Goal: Task Accomplishment & Management: Complete application form

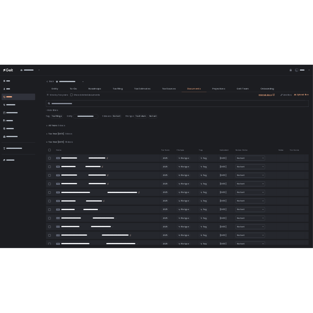
scroll to position [393, 0]
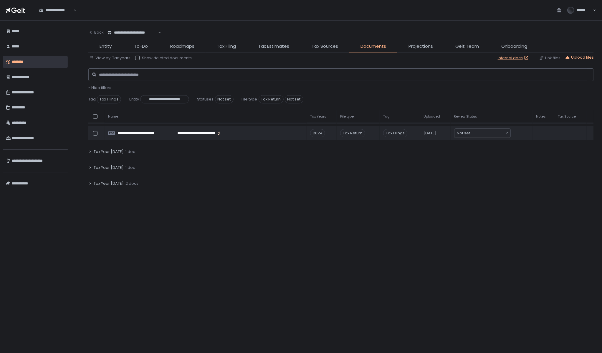
click at [32, 63] on div "********" at bounding box center [38, 62] width 53 height 10
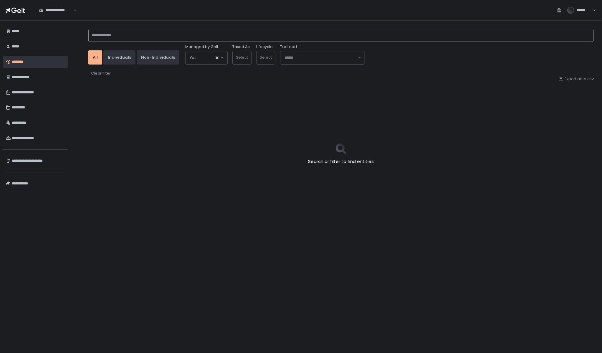
click at [125, 38] on input at bounding box center [340, 35] width 505 height 13
type input "*"
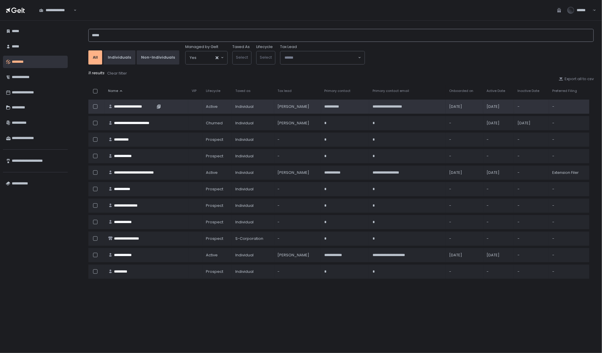
type input "*****"
click at [137, 105] on div "**********" at bounding box center [134, 106] width 41 height 5
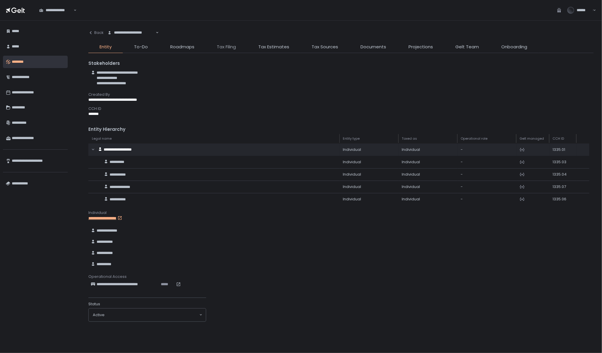
click at [229, 48] on span "Tax Filing" at bounding box center [226, 47] width 19 height 7
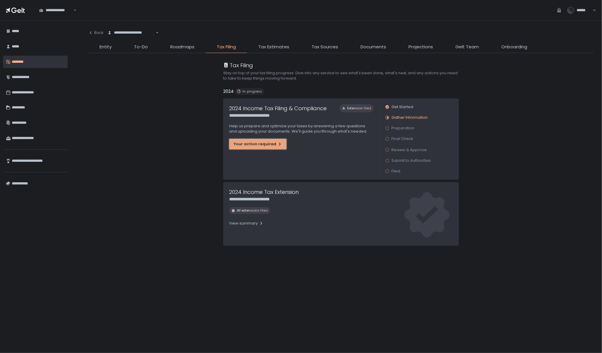
click at [252, 143] on div "Your action required" at bounding box center [258, 143] width 49 height 5
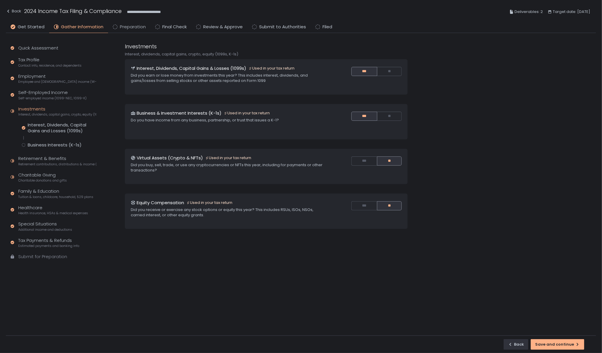
click at [133, 29] on span "Preparation" at bounding box center [133, 27] width 26 height 7
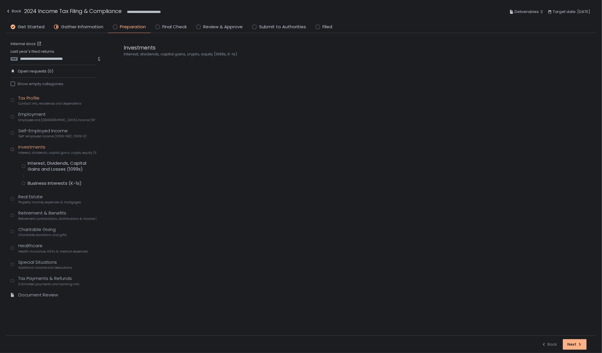
click at [27, 102] on span "Contact info, residence, and dependents" at bounding box center [49, 103] width 63 height 4
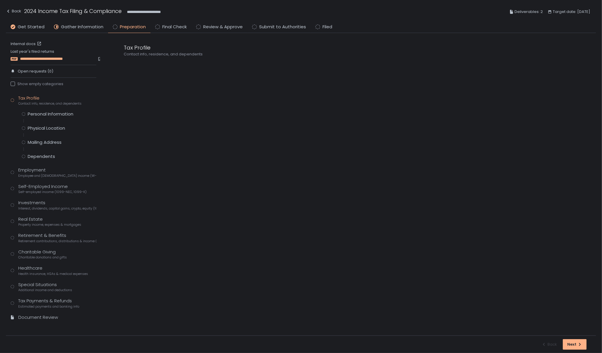
click at [41, 59] on span "**********" at bounding box center [52, 58] width 65 height 5
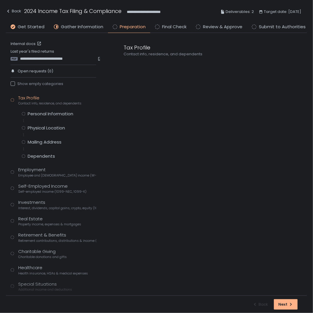
click at [192, 136] on div "Tax Profile Contact info, residence, and dependents" at bounding box center [210, 164] width 196 height 263
click at [42, 115] on div "Personal Information" at bounding box center [51, 114] width 46 height 6
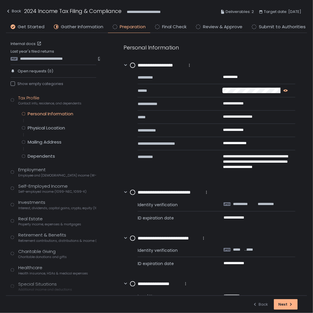
click at [286, 89] on icon "button" at bounding box center [286, 90] width 5 height 5
click at [134, 66] on circle at bounding box center [132, 65] width 5 height 5
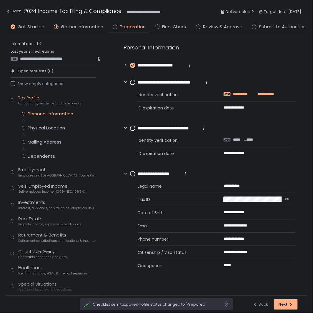
click at [236, 95] on span "**********" at bounding box center [244, 94] width 23 height 5
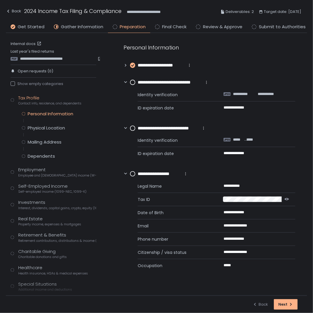
click at [125, 65] on icon at bounding box center [126, 65] width 4 height 4
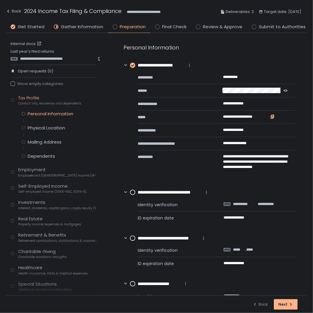
click at [273, 116] on icon "button" at bounding box center [273, 116] width 3 height 3
click at [255, 130] on icon "button" at bounding box center [254, 129] width 3 height 3
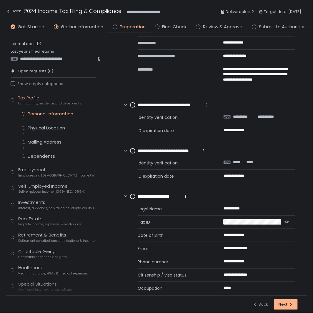
scroll to position [97, 0]
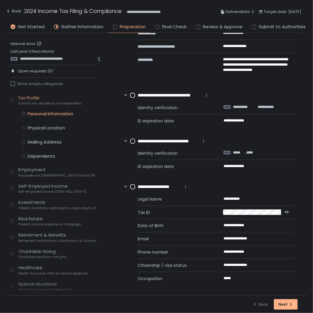
click at [134, 96] on circle at bounding box center [132, 95] width 5 height 5
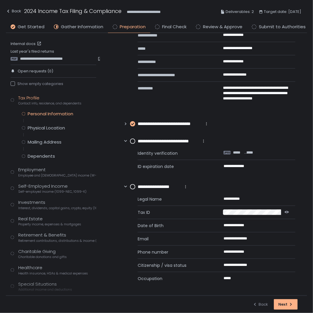
scroll to position [69, 0]
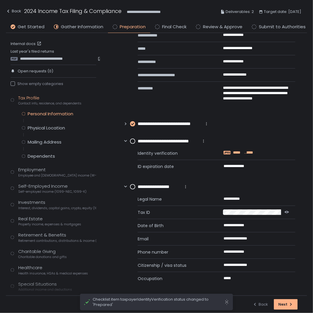
click at [239, 153] on span "*****" at bounding box center [238, 152] width 11 height 5
click at [131, 139] on circle at bounding box center [132, 141] width 5 height 5
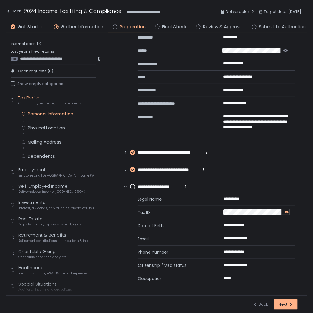
click at [284, 210] on button "button" at bounding box center [286, 212] width 8 height 5
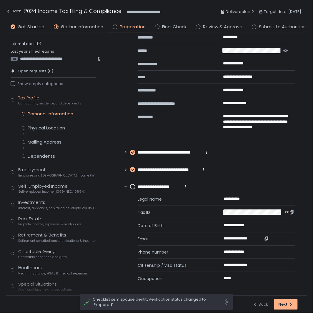
click at [266, 238] on icon "button" at bounding box center [267, 238] width 3 height 3
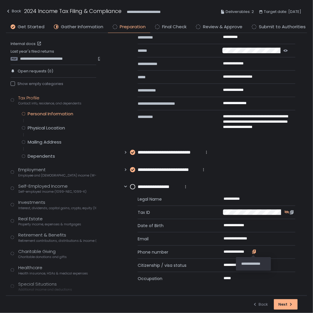
click at [254, 251] on icon "button" at bounding box center [254, 252] width 5 height 5
click at [134, 187] on circle at bounding box center [132, 187] width 5 height 5
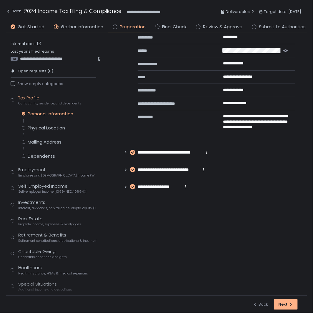
scroll to position [0, 0]
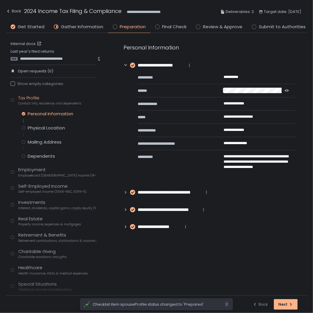
click at [124, 63] on icon at bounding box center [126, 65] width 4 height 4
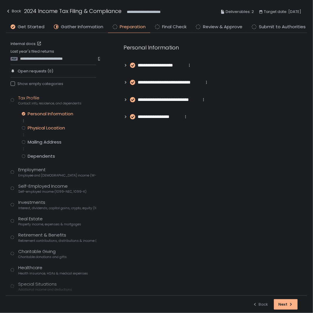
click at [52, 128] on div "Physical Location" at bounding box center [46, 128] width 37 height 6
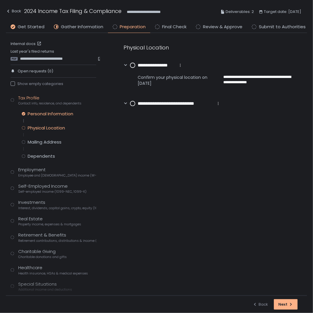
click at [39, 116] on div "Personal Information" at bounding box center [51, 114] width 46 height 6
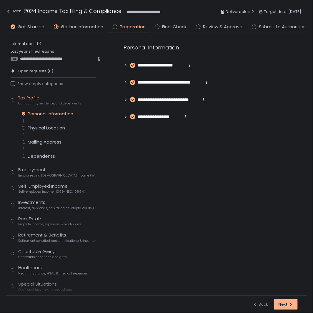
click at [125, 65] on icon at bounding box center [126, 65] width 4 height 4
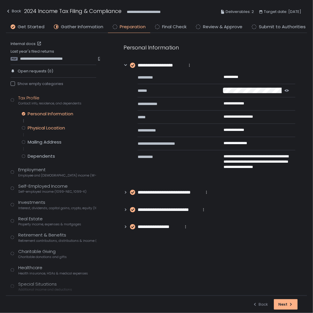
click at [35, 128] on div "Physical Location" at bounding box center [46, 128] width 37 height 6
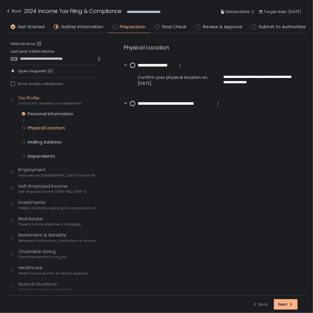
click at [132, 65] on circle at bounding box center [132, 65] width 5 height 5
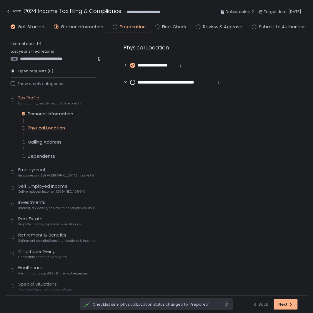
click at [133, 82] on circle at bounding box center [132, 82] width 5 height 5
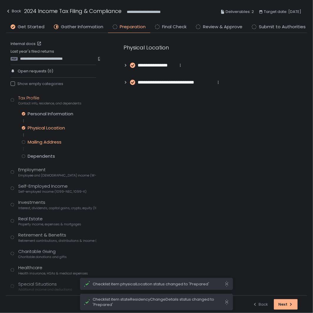
click at [52, 142] on div "Mailing Address" at bounding box center [45, 142] width 34 height 6
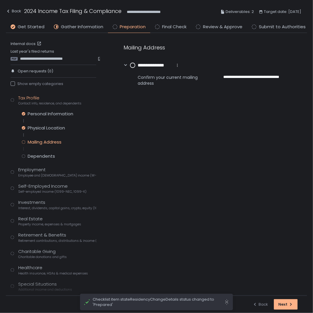
click at [133, 66] on circle at bounding box center [132, 65] width 5 height 5
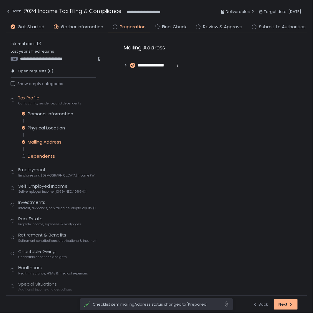
click at [37, 154] on div "Dependents" at bounding box center [41, 156] width 27 height 6
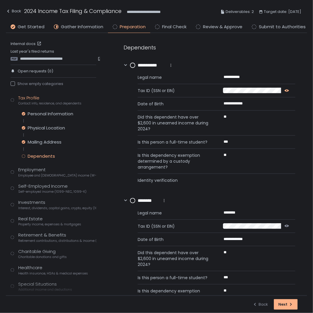
click at [285, 90] on icon "button" at bounding box center [287, 91] width 5 height 2
click at [287, 226] on icon "button" at bounding box center [287, 226] width 5 height 2
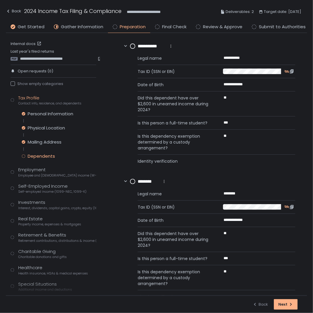
scroll to position [37, 0]
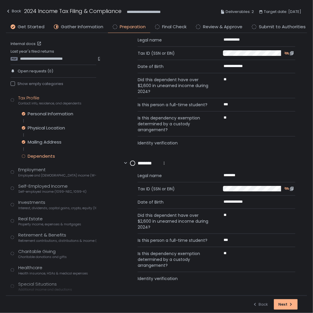
click at [132, 163] on circle at bounding box center [132, 163] width 5 height 5
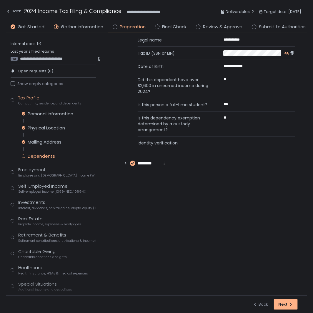
scroll to position [0, 0]
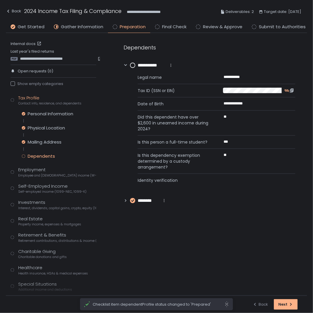
click at [135, 66] on circle at bounding box center [132, 65] width 5 height 5
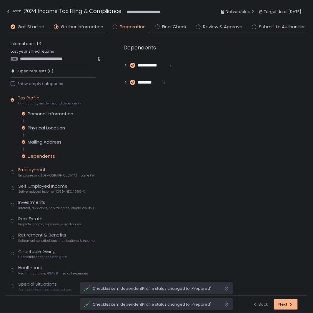
click at [27, 172] on div "Employment Employee and [DEMOGRAPHIC_DATA] income (W-2s)" at bounding box center [57, 172] width 78 height 11
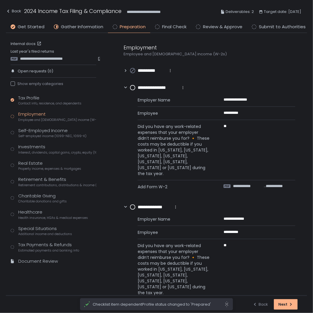
click at [127, 70] on icon at bounding box center [126, 71] width 4 height 4
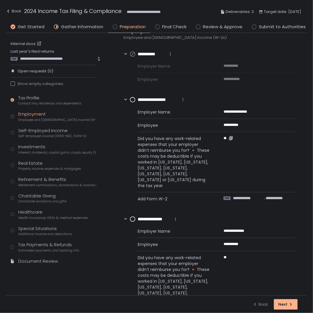
scroll to position [33, 0]
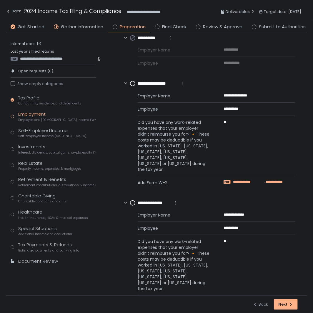
click at [252, 180] on span "**********" at bounding box center [248, 182] width 30 height 5
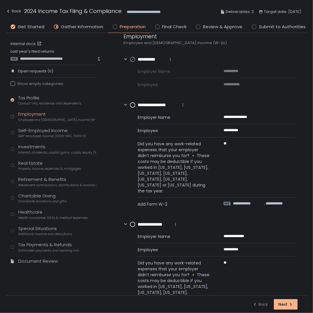
scroll to position [0, 0]
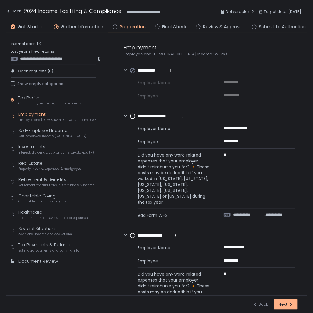
click at [133, 114] on icon at bounding box center [132, 116] width 5 height 5
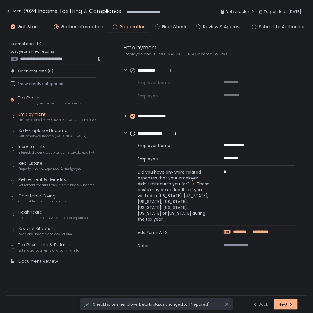
click at [245, 229] on span "*********" at bounding box center [242, 231] width 19 height 5
click at [126, 115] on icon at bounding box center [126, 116] width 4 height 4
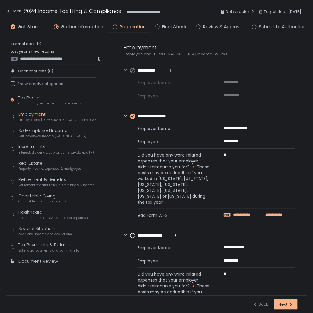
click at [242, 212] on span "**********" at bounding box center [248, 214] width 30 height 5
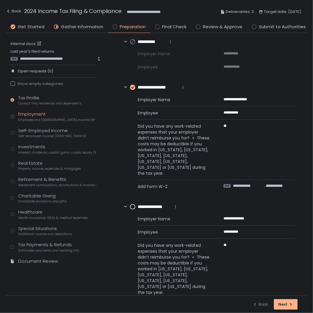
scroll to position [57, 0]
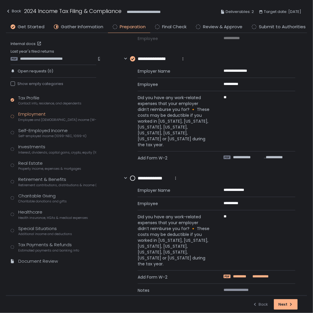
click at [239, 274] on span "*********" at bounding box center [242, 276] width 19 height 5
click at [133, 176] on circle at bounding box center [132, 178] width 5 height 5
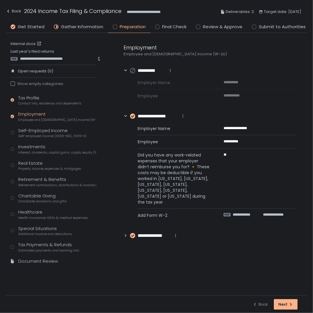
scroll to position [0, 0]
click at [36, 131] on div "Self-Employed Income Self-employed income (1099-NEC, 1099-K)" at bounding box center [52, 133] width 68 height 11
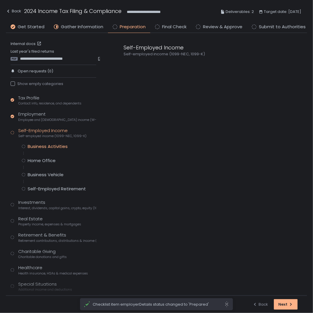
click at [49, 145] on div "Business Activities" at bounding box center [48, 147] width 40 height 6
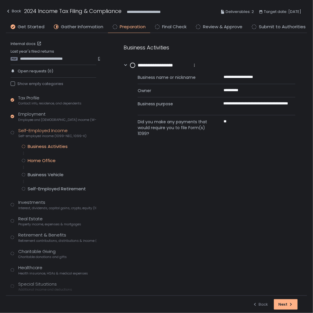
click at [36, 158] on div "Home Office" at bounding box center [42, 161] width 28 height 6
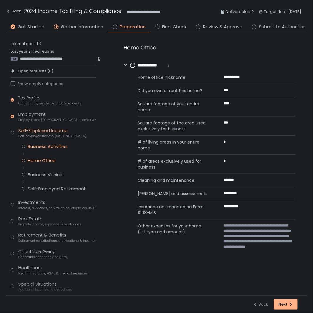
click at [40, 146] on div "Business Activities" at bounding box center [48, 147] width 40 height 6
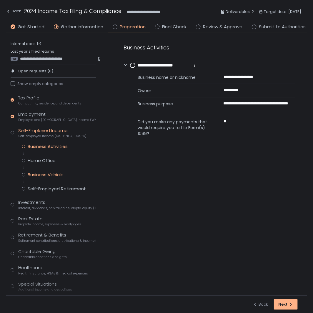
click at [43, 172] on div "Business Vehicle" at bounding box center [46, 175] width 36 height 6
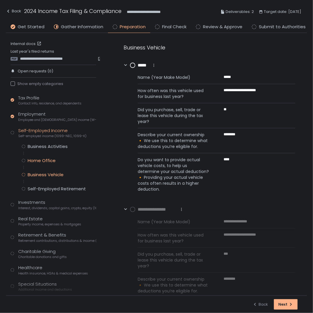
click at [42, 160] on div "Home Office" at bounding box center [42, 161] width 28 height 6
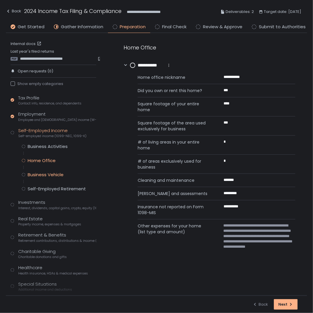
click at [42, 176] on div "Business Vehicle" at bounding box center [46, 175] width 36 height 6
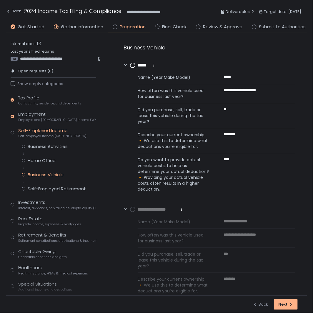
click at [42, 164] on div "Business Activities Home Office Business Vehicle Self-Employed Retirement" at bounding box center [59, 168] width 75 height 48
click at [42, 161] on div "Home Office" at bounding box center [42, 161] width 28 height 6
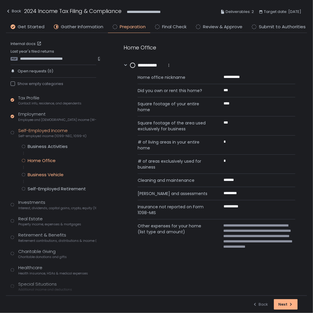
click at [46, 172] on div "Business Vehicle" at bounding box center [46, 175] width 36 height 6
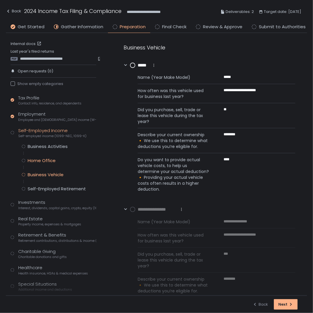
click at [47, 159] on div "Home Office" at bounding box center [42, 161] width 28 height 6
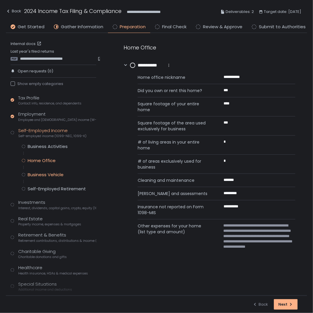
click at [42, 173] on div "Business Vehicle" at bounding box center [46, 175] width 36 height 6
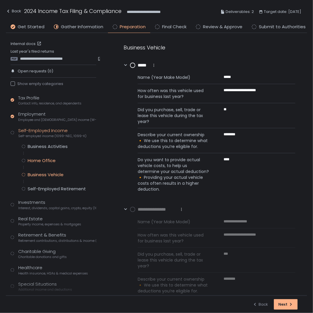
click at [40, 162] on div "Home Office" at bounding box center [42, 161] width 28 height 6
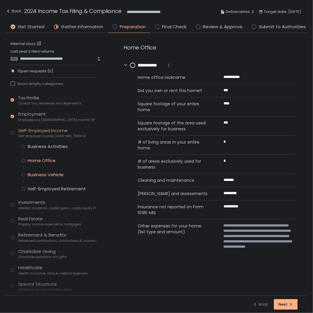
click at [44, 172] on div "Business Vehicle" at bounding box center [46, 175] width 36 height 6
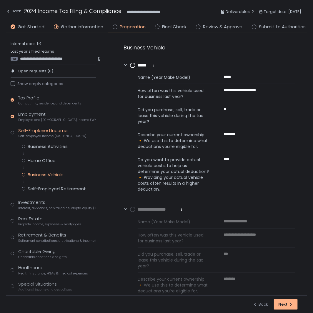
click at [45, 183] on div "Business Activities Home Office Business Vehicle Self-Employed Retirement" at bounding box center [59, 168] width 75 height 48
click at [46, 188] on div "Self-Employed Retirement" at bounding box center [57, 189] width 58 height 6
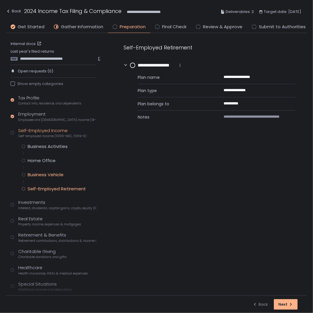
click at [45, 174] on div "Business Vehicle" at bounding box center [46, 175] width 36 height 6
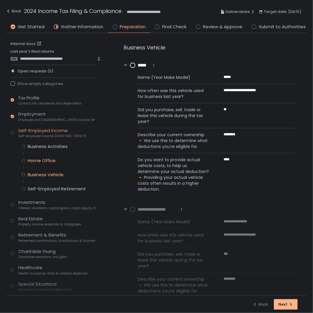
click at [46, 160] on div "Home Office" at bounding box center [42, 161] width 28 height 6
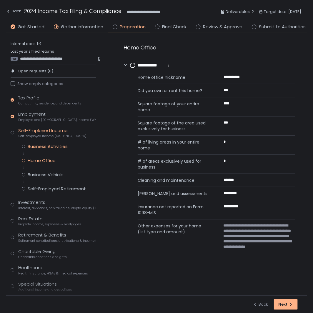
click at [48, 144] on div "Business Activities" at bounding box center [48, 147] width 40 height 6
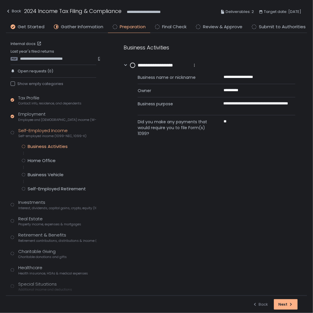
click at [44, 168] on div "Business Activities Home Office Business Vehicle Self-Employed Retirement" at bounding box center [59, 168] width 75 height 48
click at [42, 158] on div "Home Office" at bounding box center [42, 161] width 28 height 6
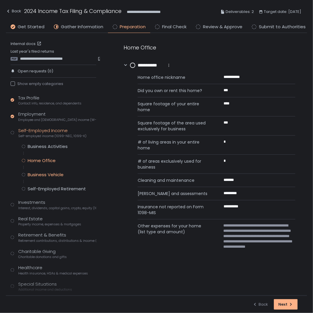
click at [42, 172] on div "Business Vehicle" at bounding box center [46, 175] width 36 height 6
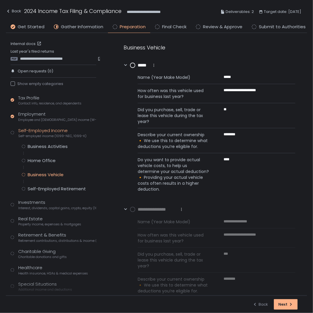
scroll to position [55, 0]
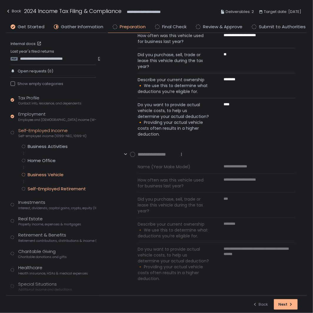
click at [69, 188] on div "Self-Employed Retirement" at bounding box center [57, 189] width 58 height 6
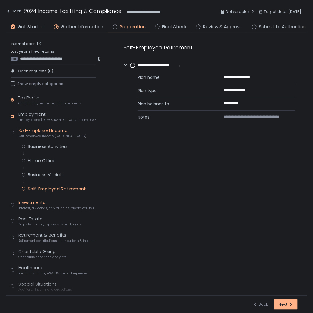
click at [44, 207] on span "Interest, dividends, capital gains, crypto, equity (1099s, K-1s)" at bounding box center [57, 208] width 78 height 4
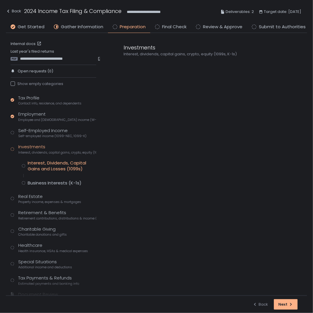
click at [45, 166] on div "Interest, Dividends, Capital Gains and Losses (1099s)" at bounding box center [62, 166] width 69 height 12
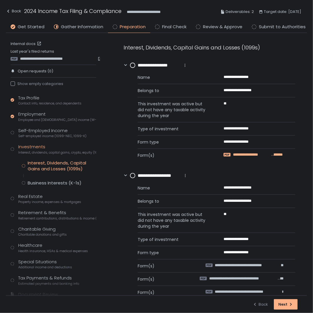
click at [248, 154] on span "**********" at bounding box center [252, 154] width 38 height 5
click at [133, 64] on circle at bounding box center [132, 65] width 5 height 5
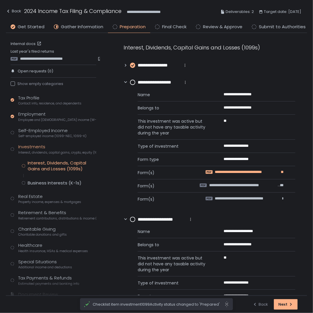
click at [241, 174] on span "**********" at bounding box center [248, 172] width 67 height 5
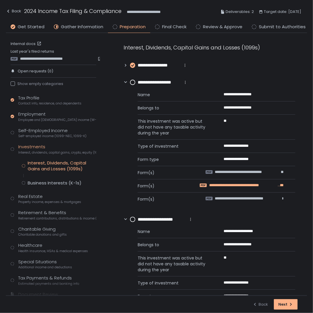
click at [227, 186] on span "**********" at bounding box center [243, 185] width 68 height 5
click at [239, 199] on span "**********" at bounding box center [249, 198] width 68 height 5
click at [133, 81] on circle at bounding box center [132, 82] width 5 height 5
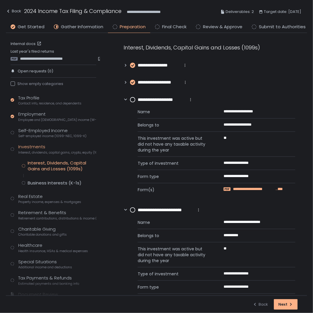
click at [250, 190] on span "**********" at bounding box center [254, 189] width 42 height 5
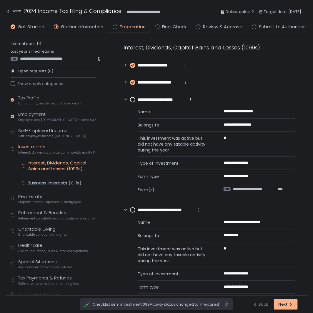
click at [132, 98] on circle at bounding box center [132, 99] width 5 height 5
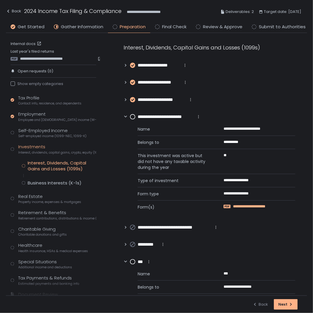
click at [239, 207] on span "**********" at bounding box center [258, 206] width 50 height 5
click at [133, 118] on circle at bounding box center [132, 117] width 5 height 5
